Goal: Transaction & Acquisition: Obtain resource

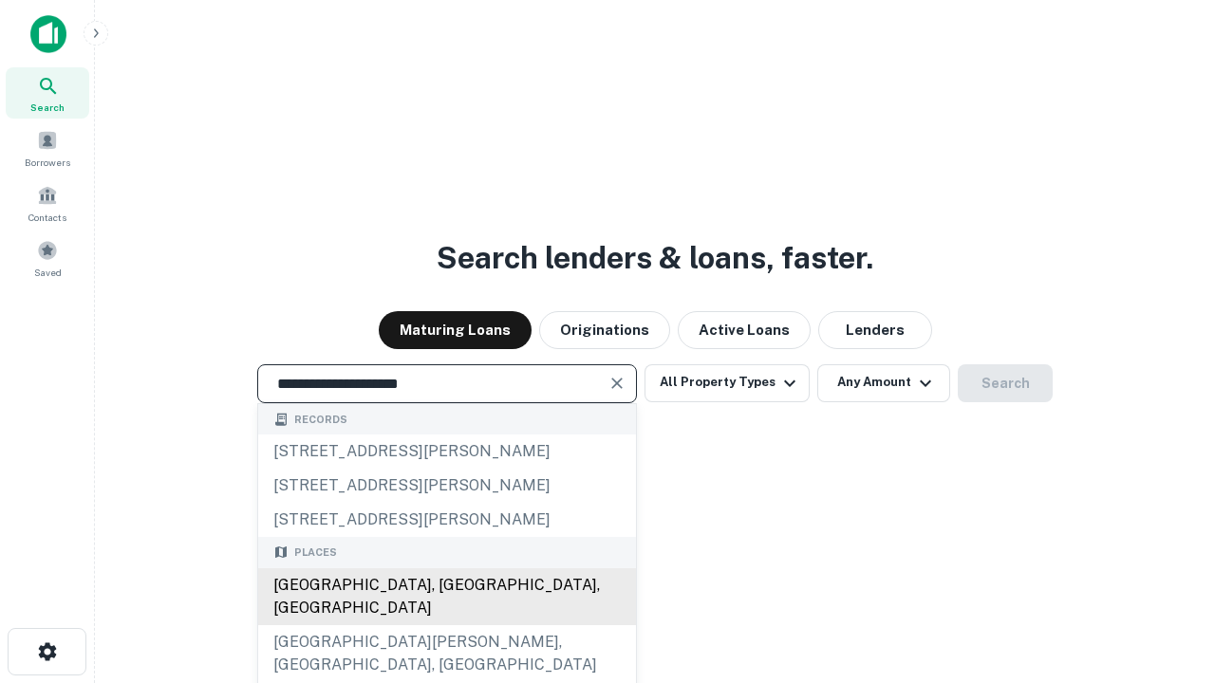
click at [446, 625] on div "Santa Monica, CA, USA" at bounding box center [447, 596] width 378 height 57
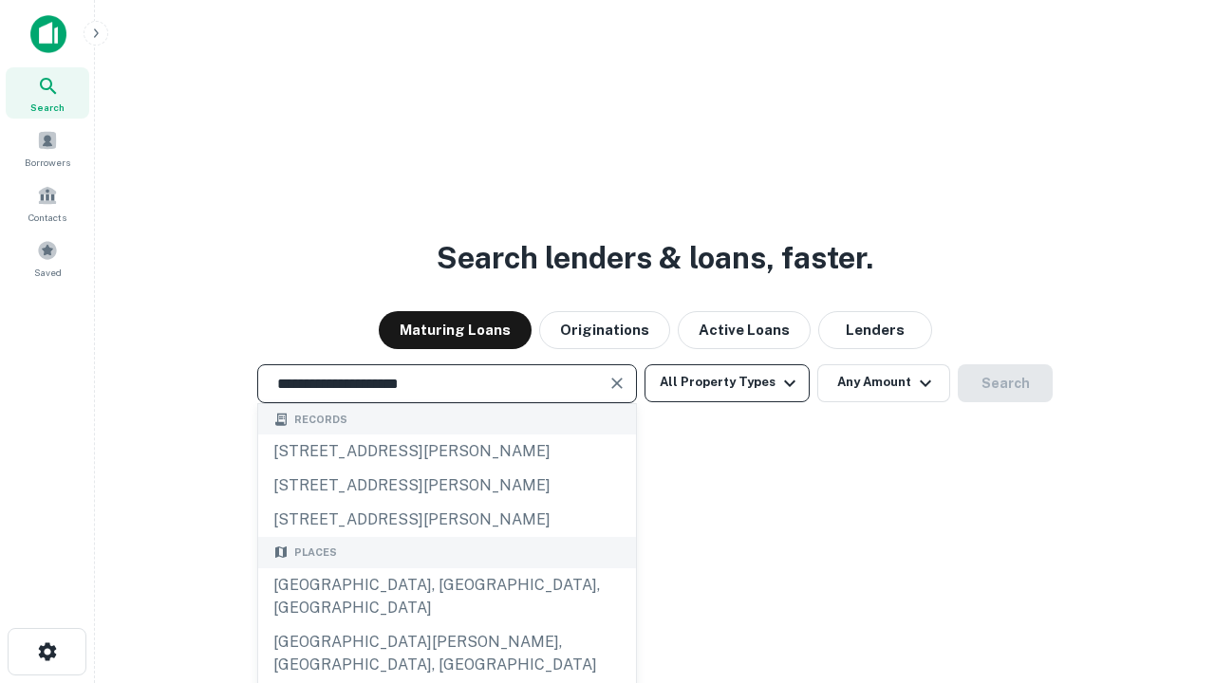
click at [727, 382] on button "All Property Types" at bounding box center [726, 383] width 165 height 38
type input "**********"
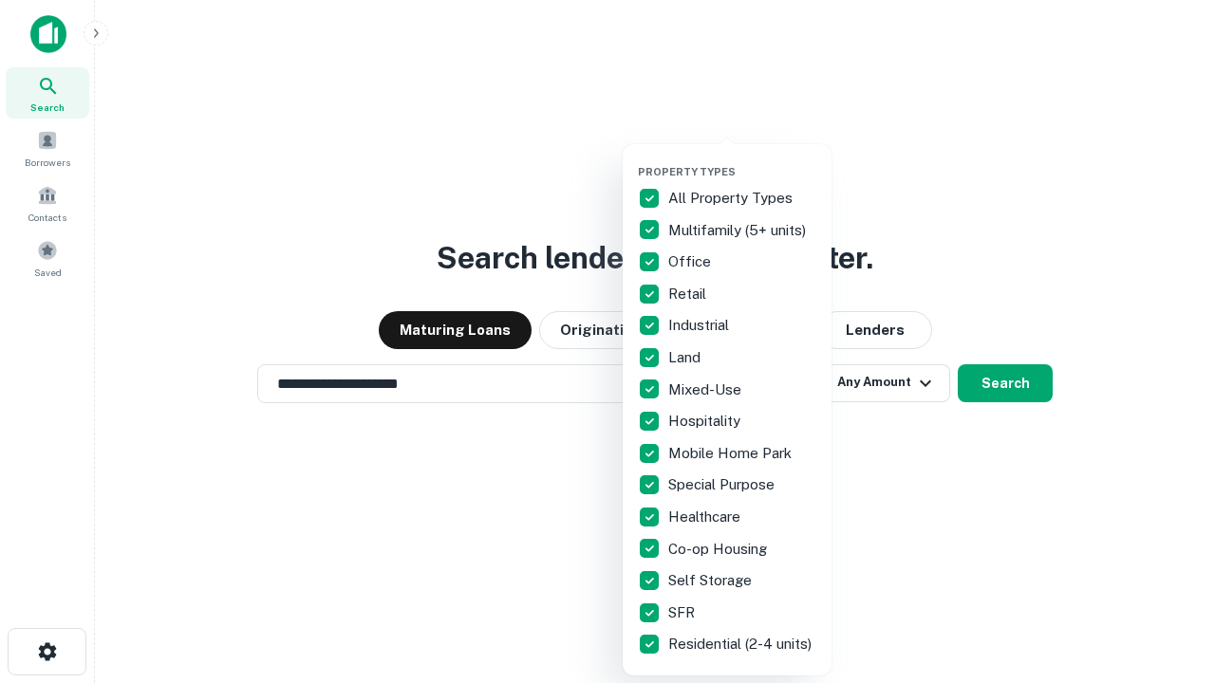
click at [742, 159] on button "button" at bounding box center [742, 159] width 209 height 1
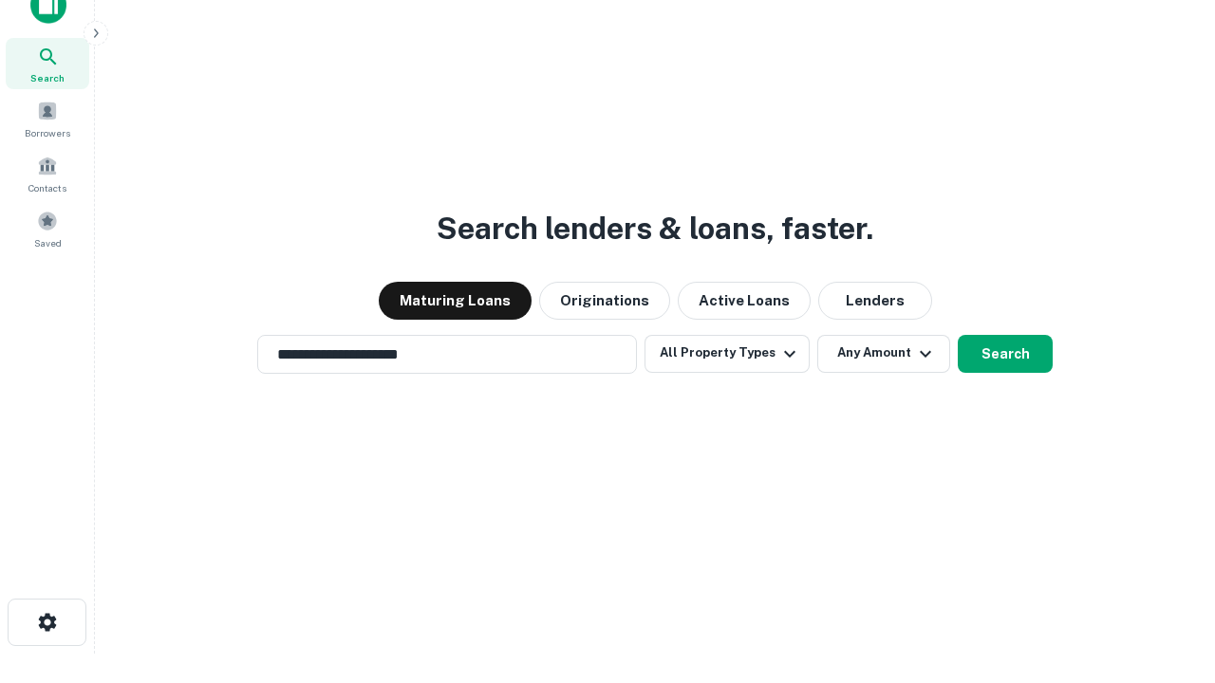
scroll to position [11, 229]
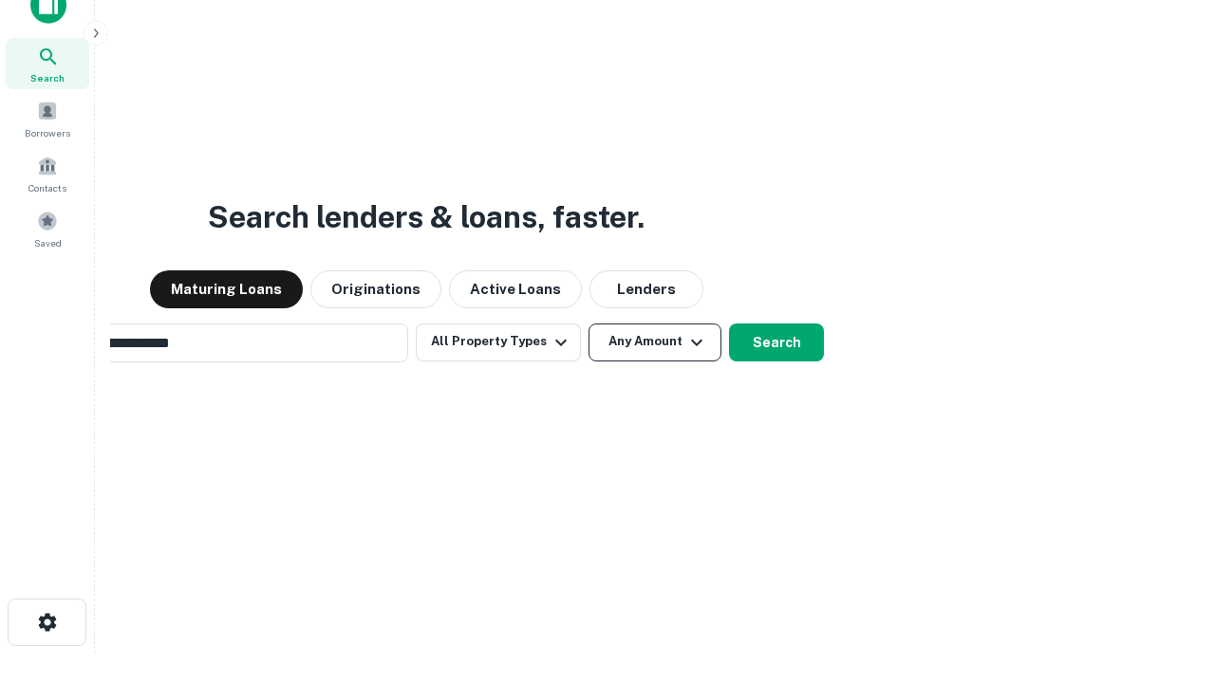
click at [588, 324] on button "Any Amount" at bounding box center [654, 343] width 133 height 38
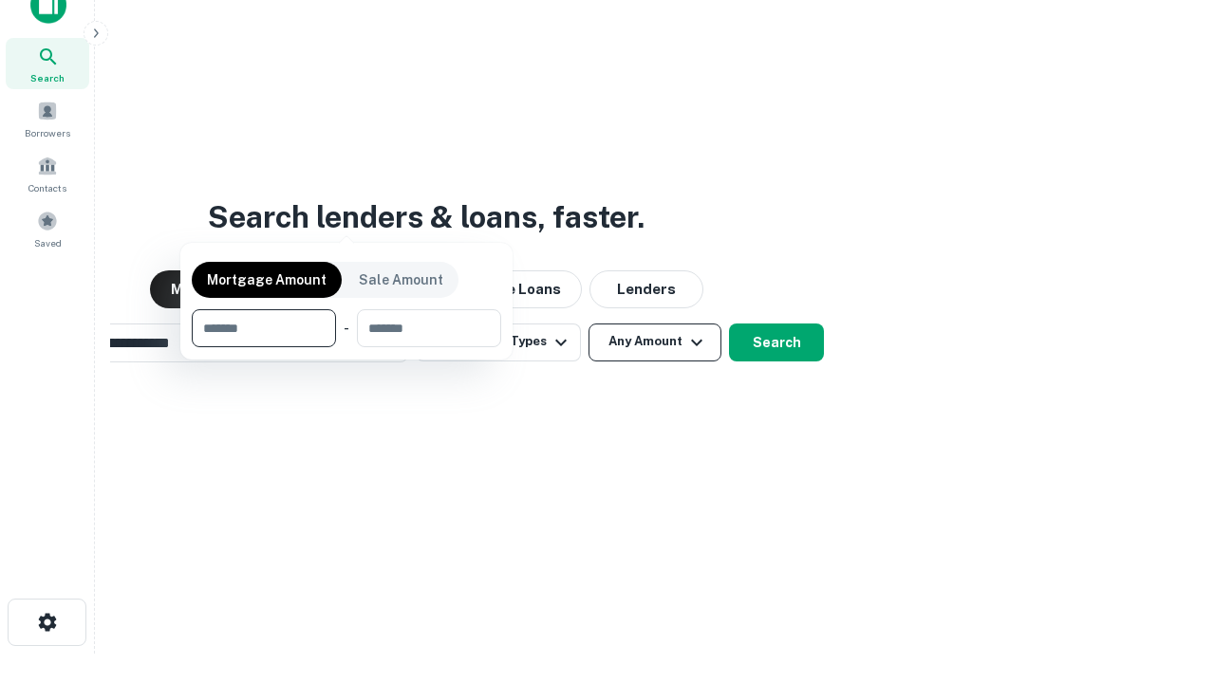
scroll to position [137, 537]
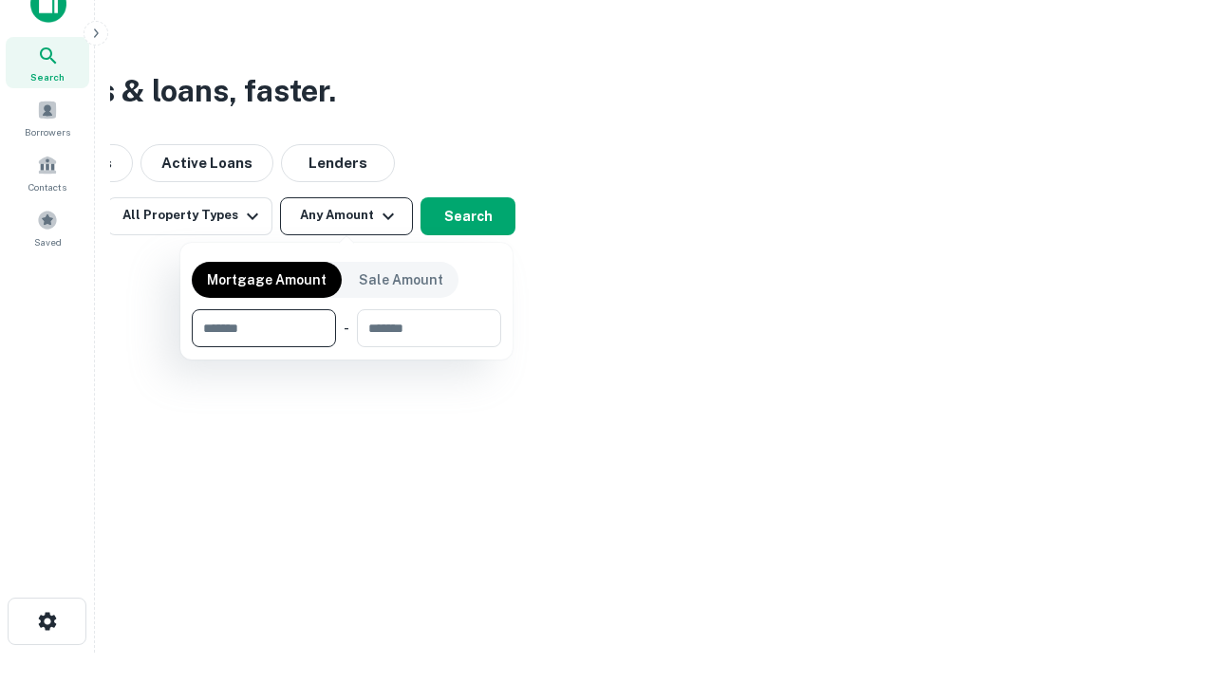
type input "*******"
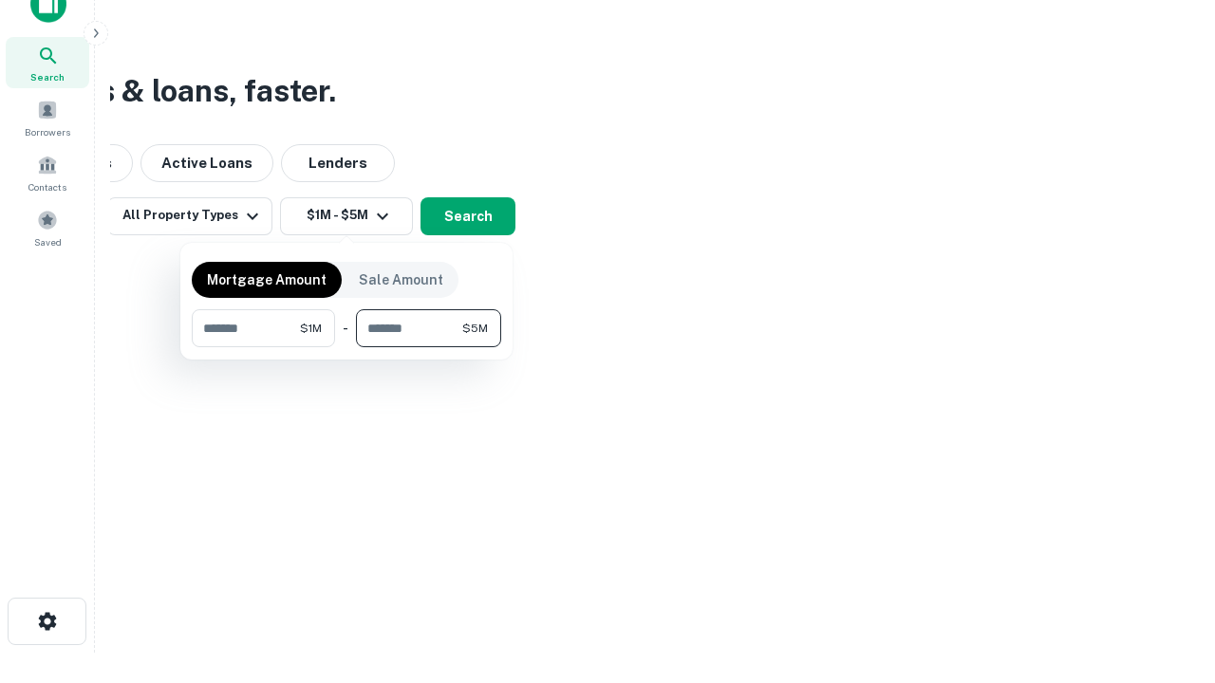
type input "*******"
click at [346, 347] on button "button" at bounding box center [346, 347] width 309 height 1
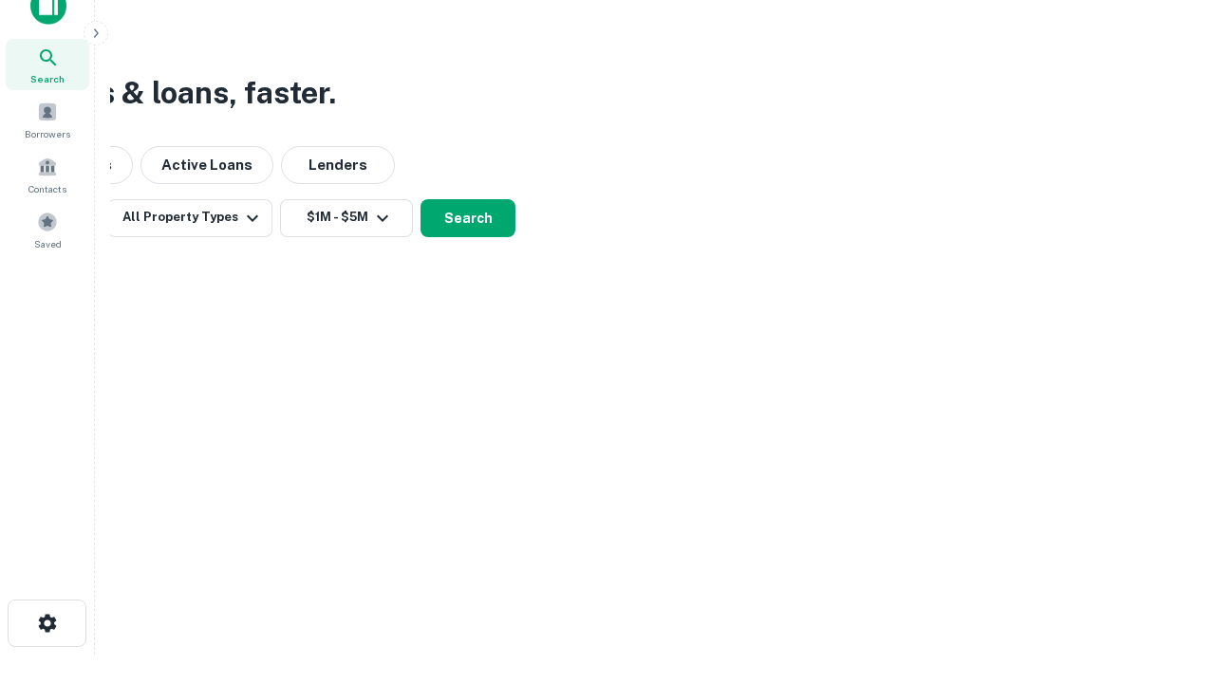
scroll to position [11, 350]
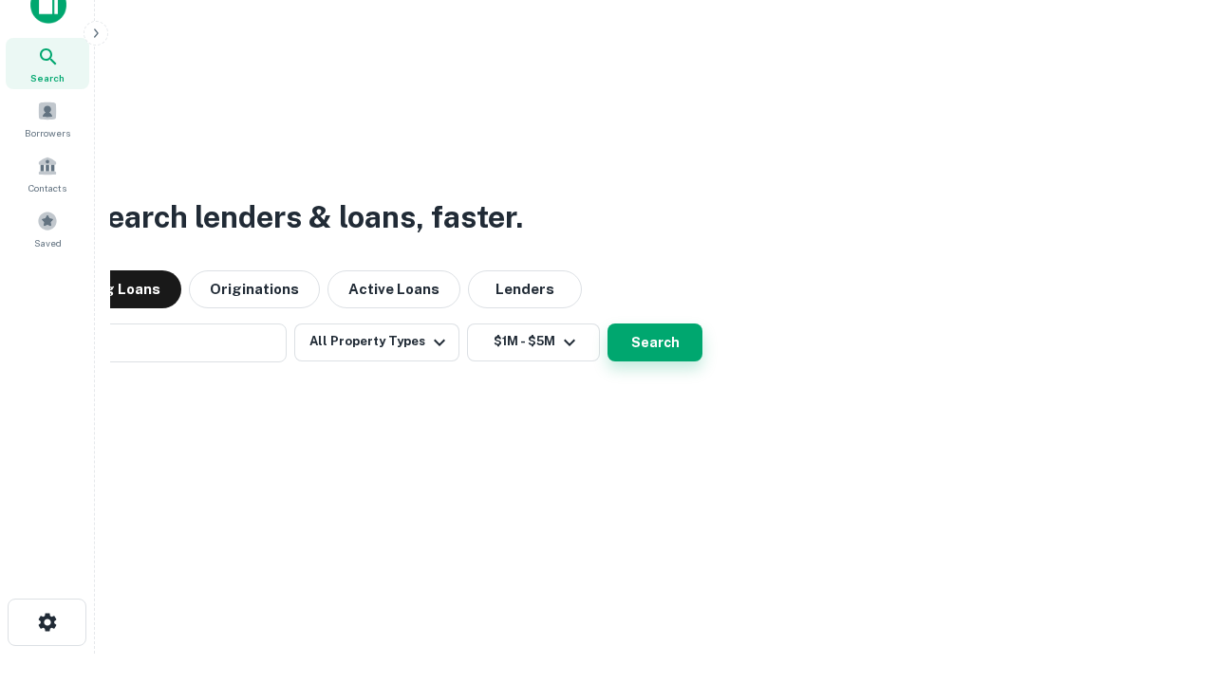
click at [607, 324] on button "Search" at bounding box center [654, 343] width 95 height 38
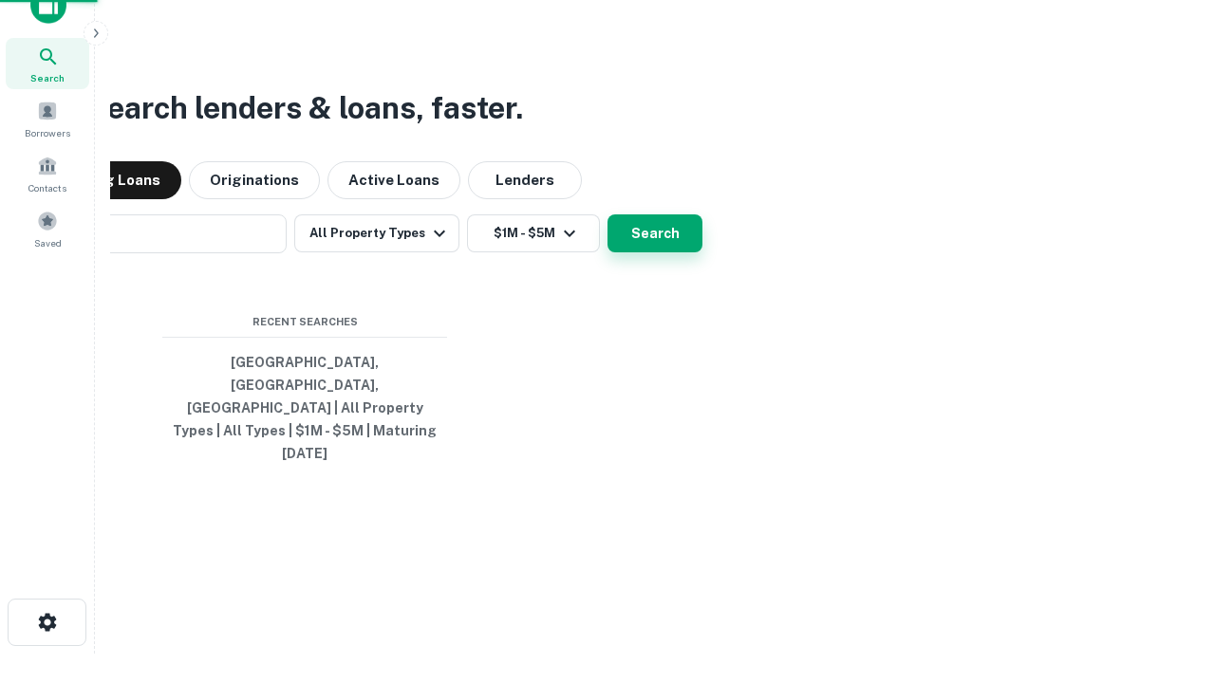
scroll to position [50, 537]
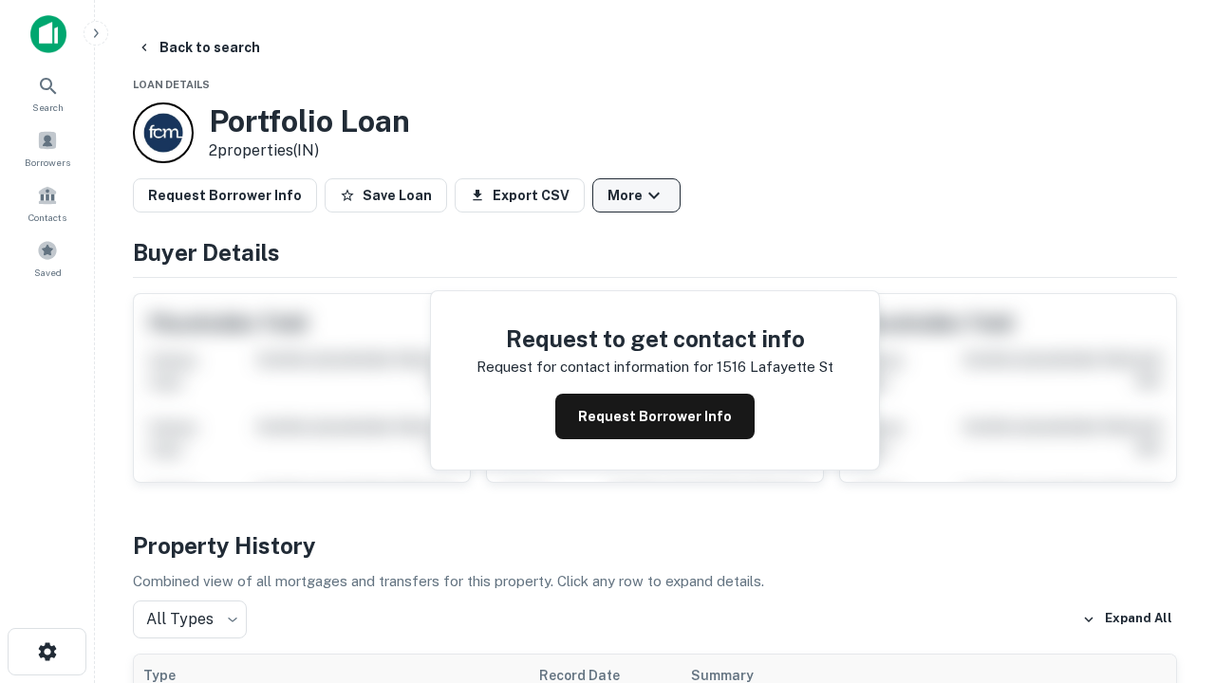
click at [636, 195] on button "More" at bounding box center [636, 195] width 88 height 34
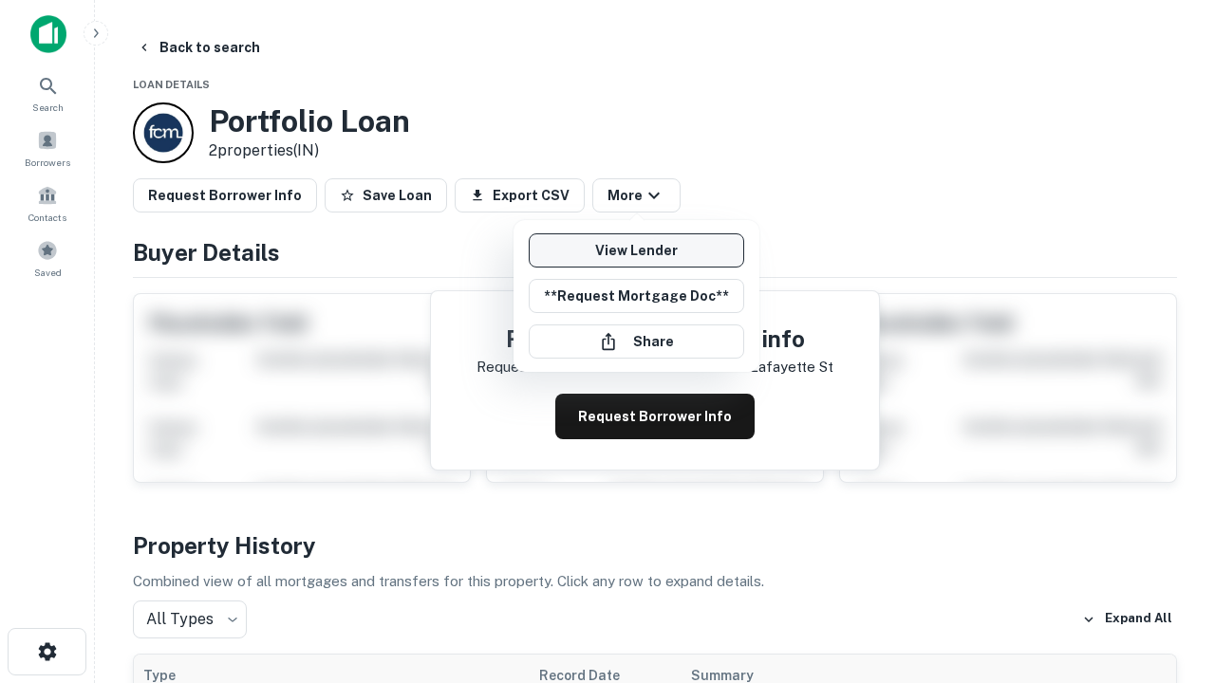
click at [636, 251] on link "View Lender" at bounding box center [636, 250] width 215 height 34
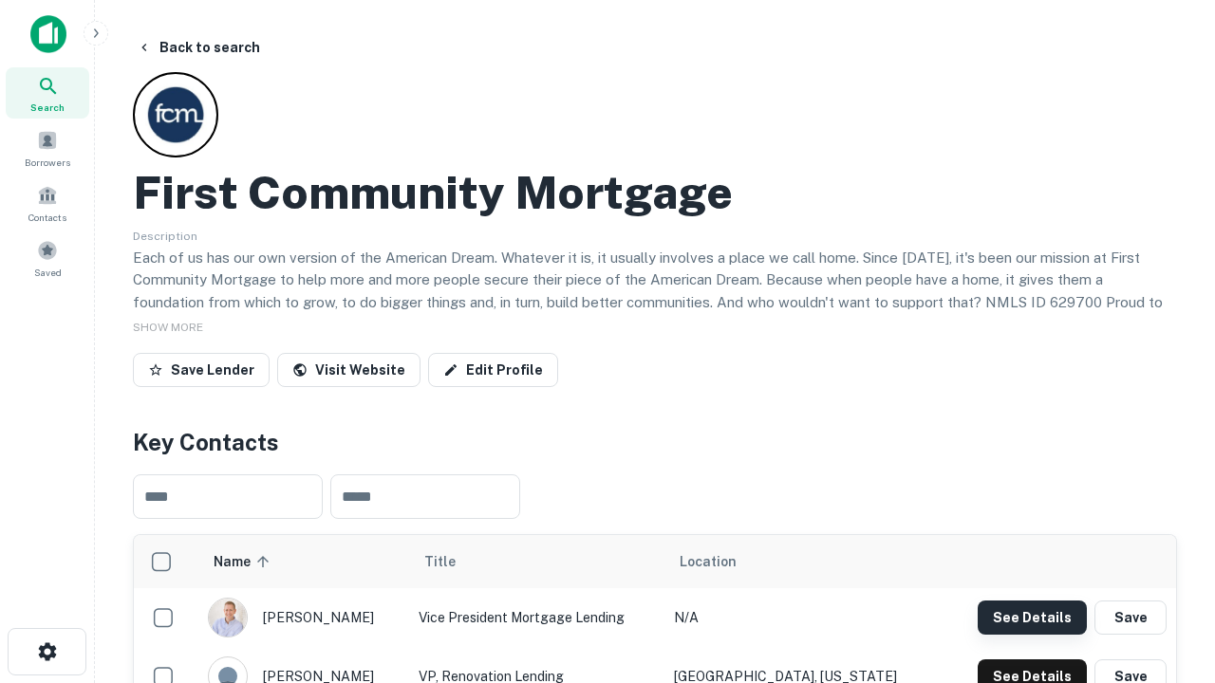
click at [1032, 617] on button "See Details" at bounding box center [1031, 618] width 109 height 34
click at [47, 652] on icon "button" at bounding box center [47, 652] width 23 height 23
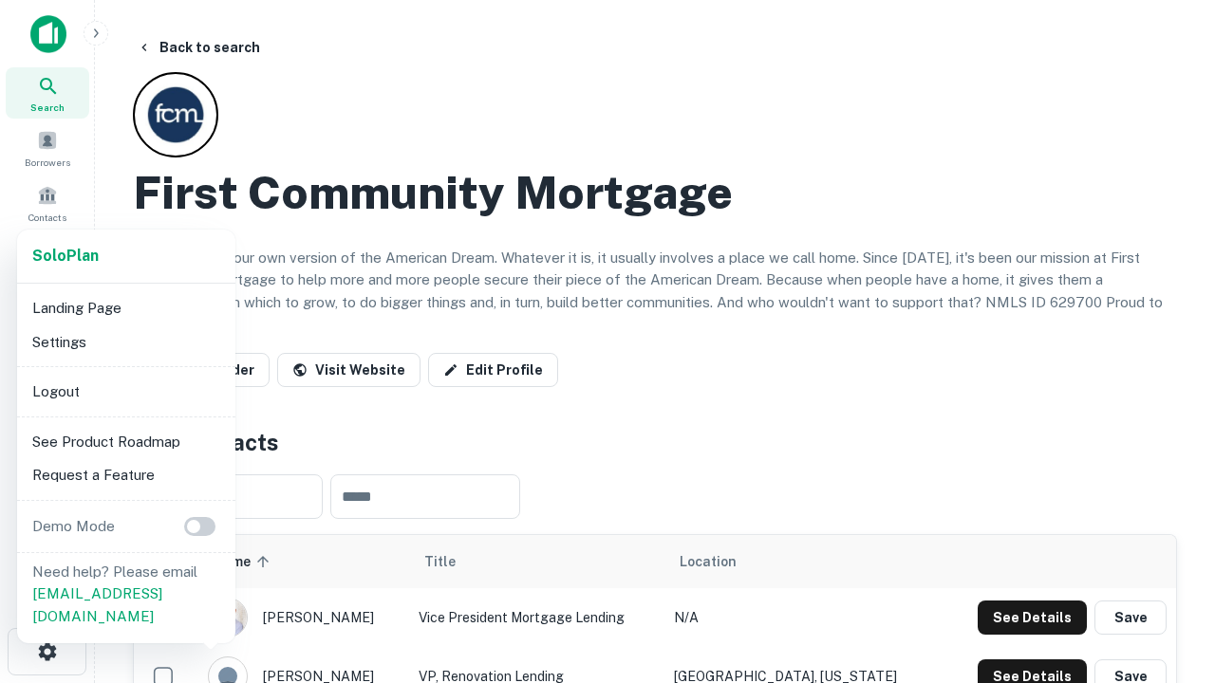
click at [125, 391] on li "Logout" at bounding box center [126, 392] width 203 height 34
